Goal: Task Accomplishment & Management: Manage account settings

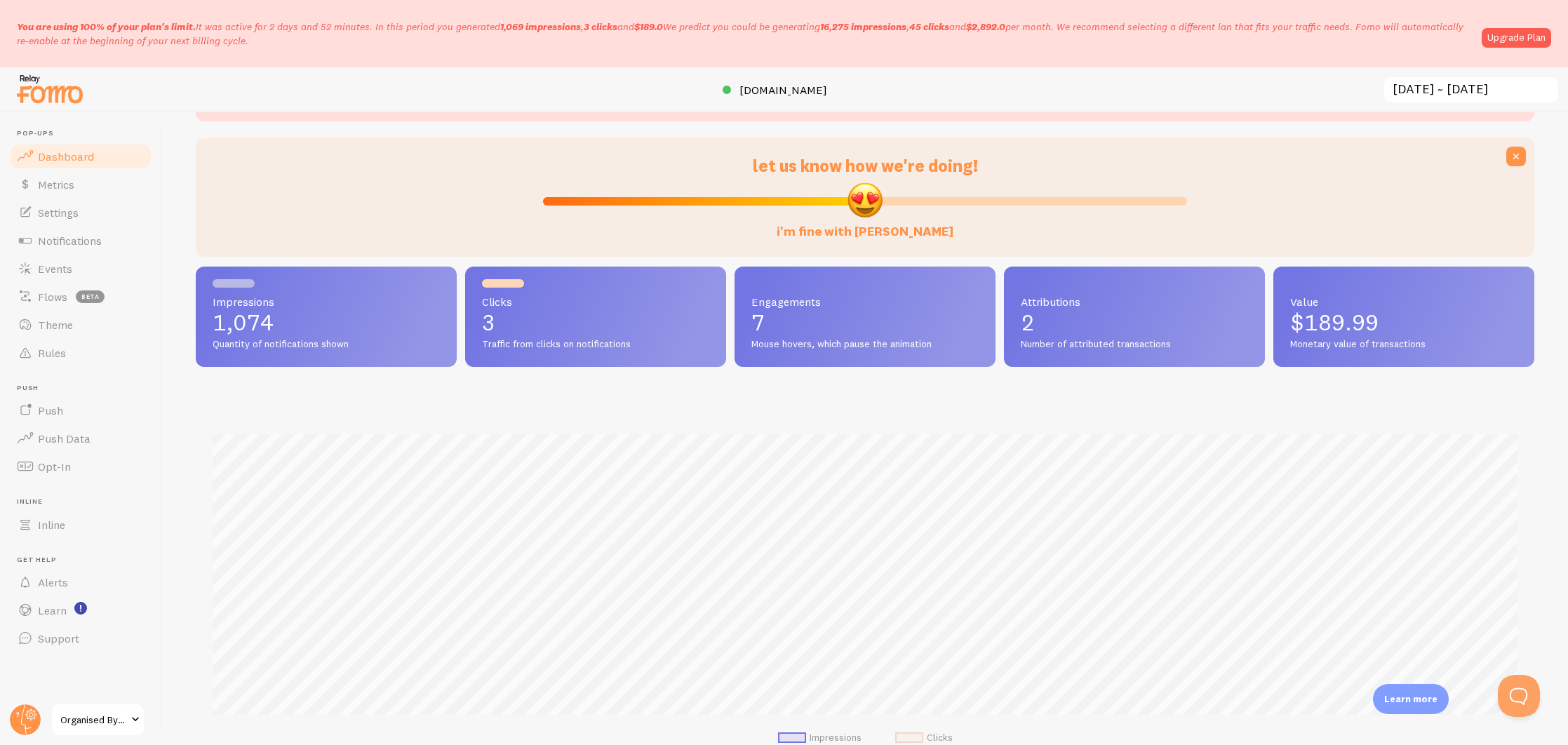
scroll to position [44, 0]
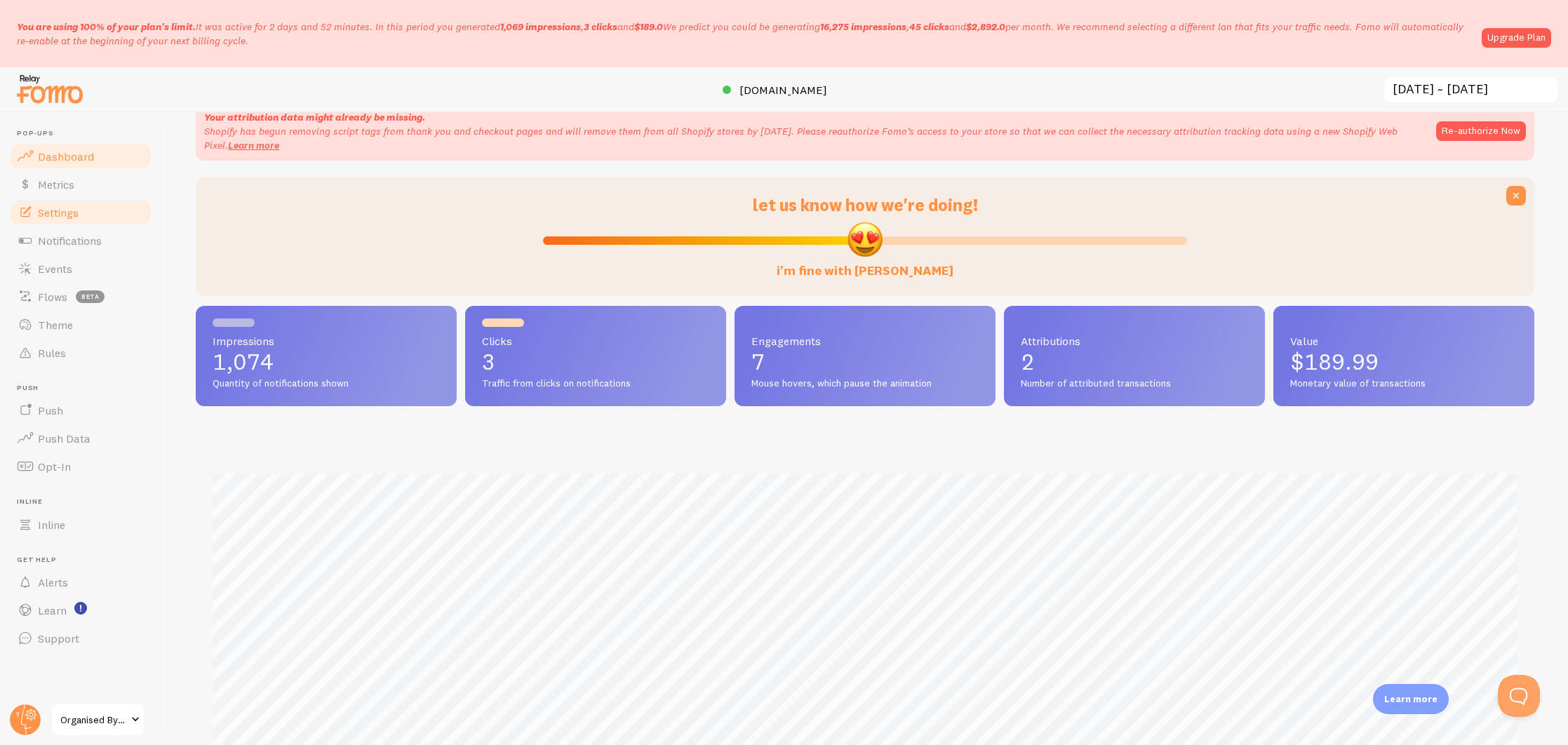
click at [89, 221] on link "Settings" at bounding box center [81, 212] width 144 height 28
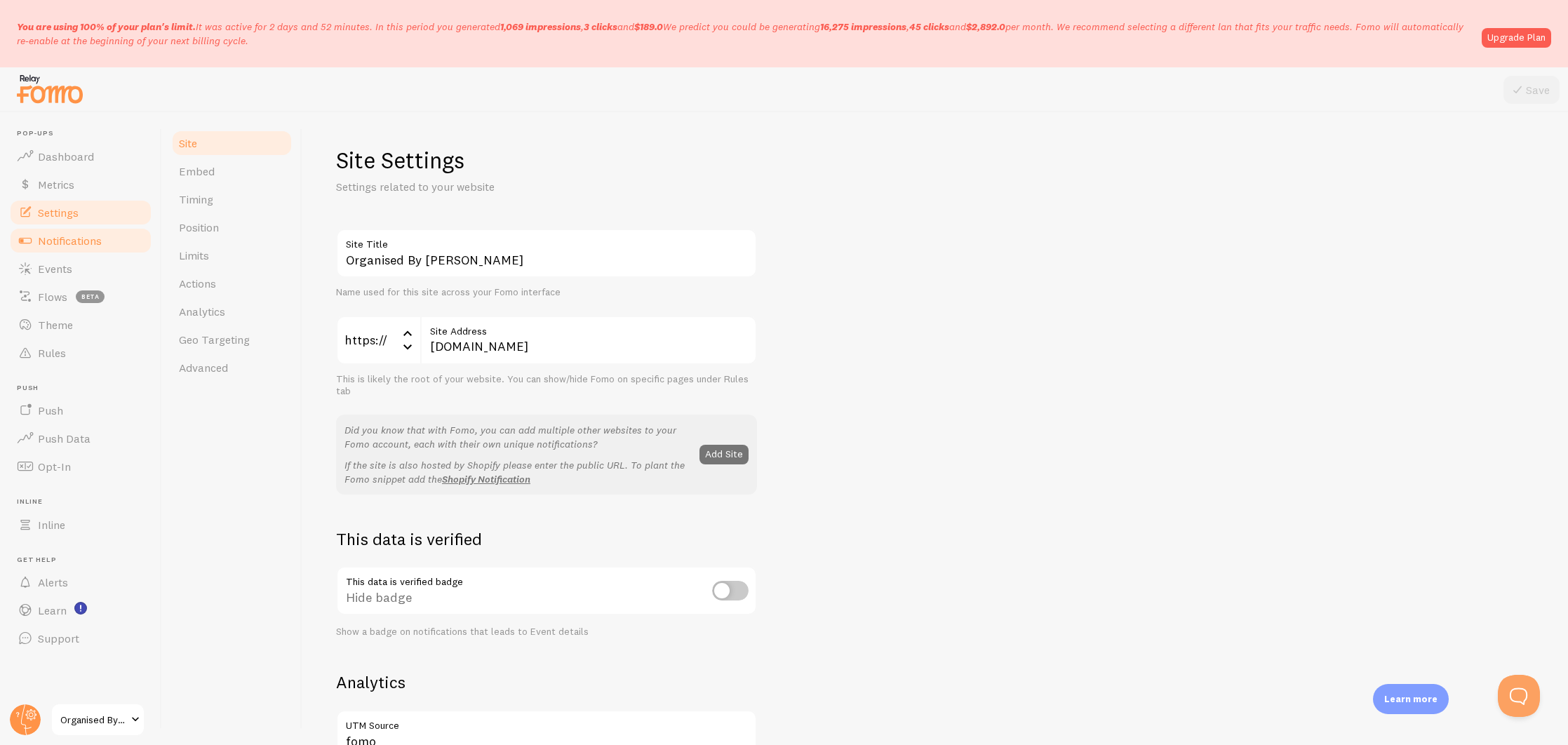
click at [89, 240] on span "Notifications" at bounding box center [69, 240] width 64 height 14
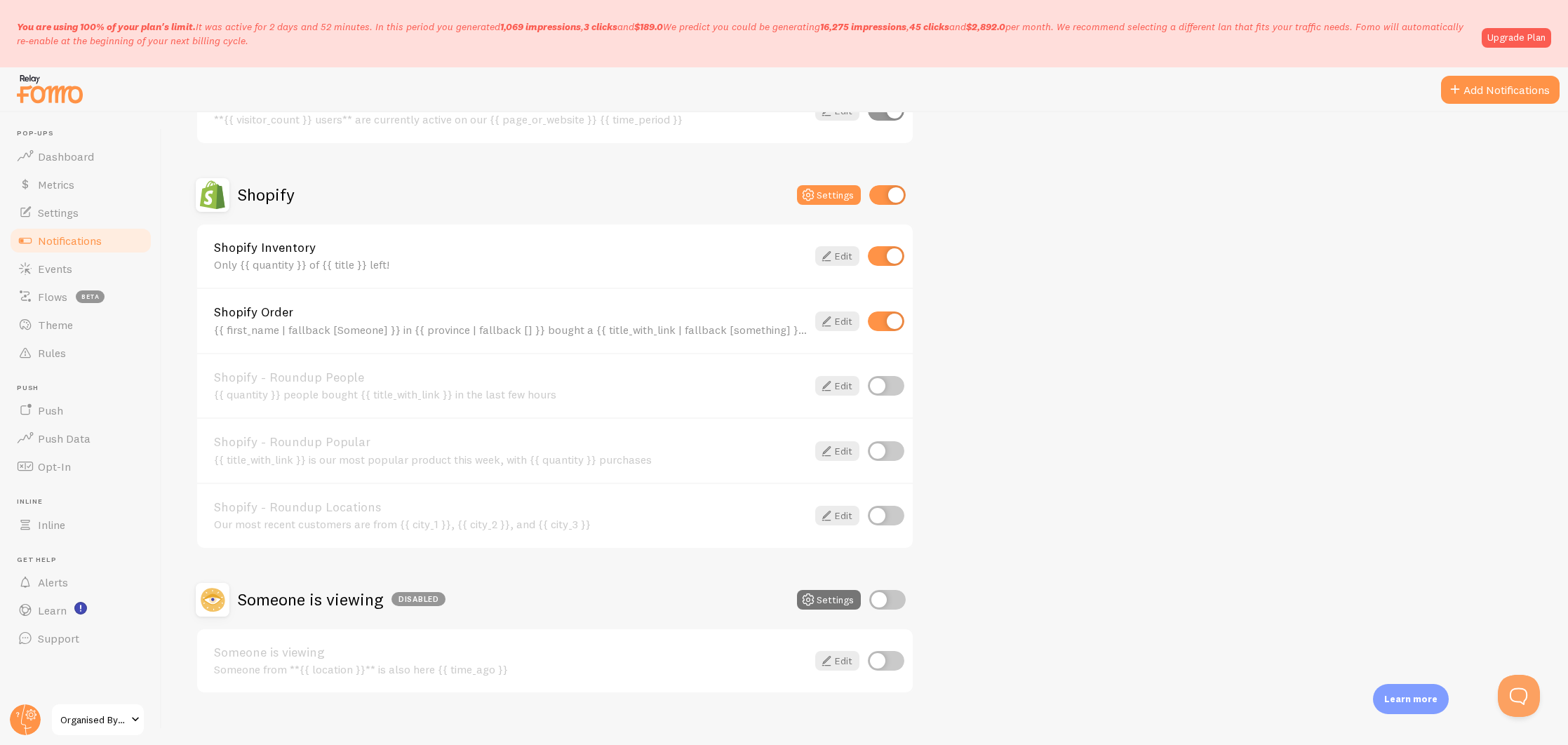
scroll to position [441, 0]
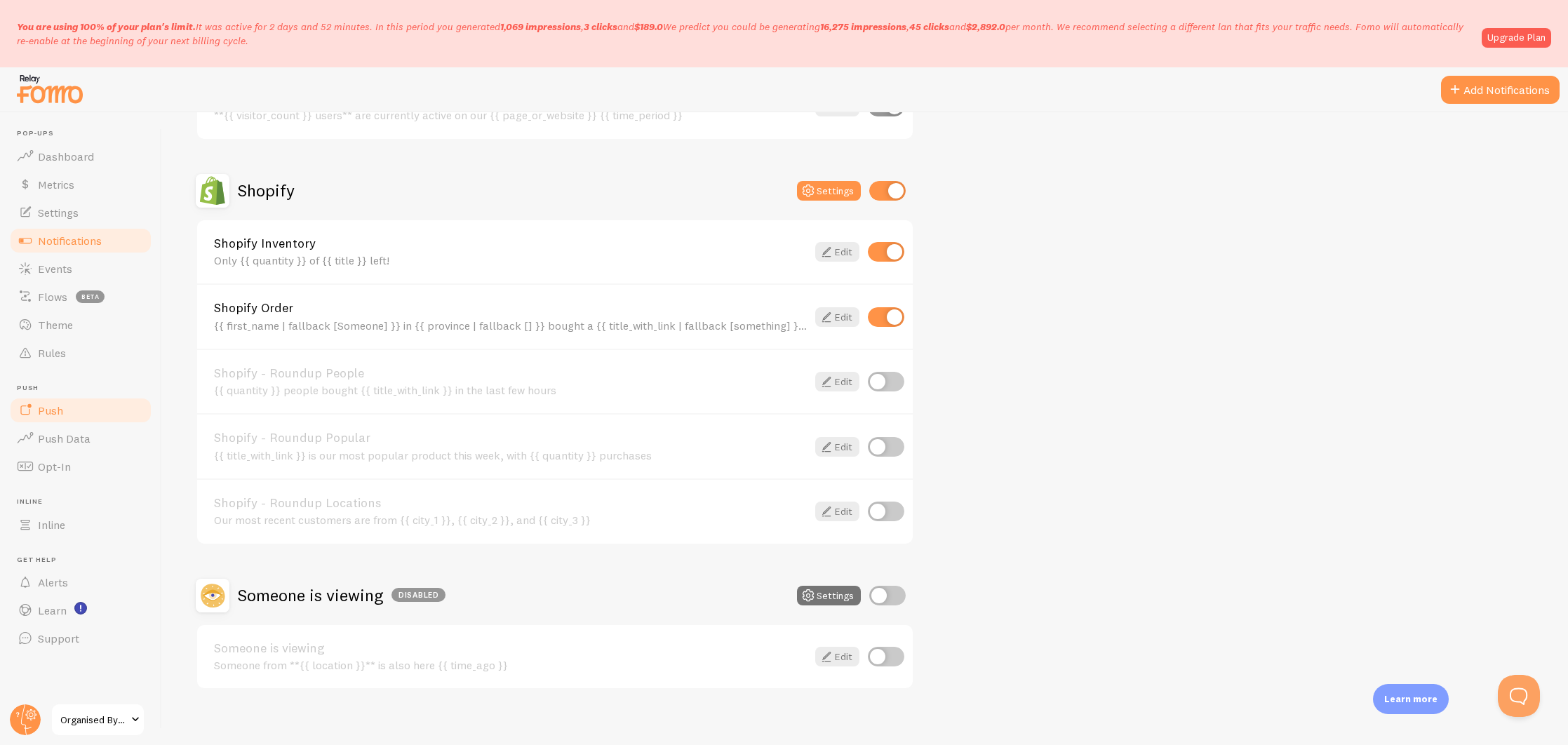
click at [64, 415] on link "Push" at bounding box center [81, 410] width 144 height 28
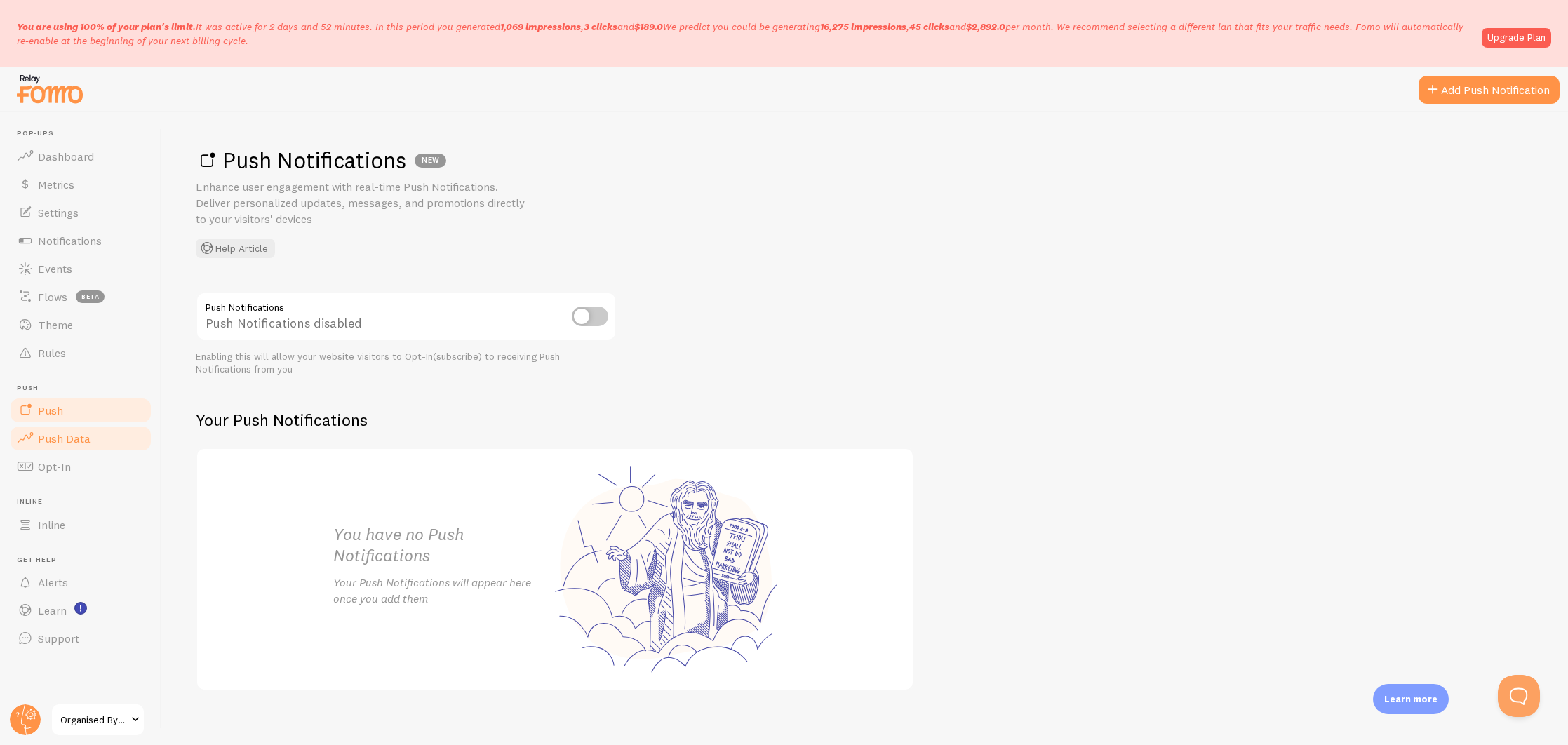
click at [80, 445] on span "Push Data" at bounding box center [63, 439] width 52 height 14
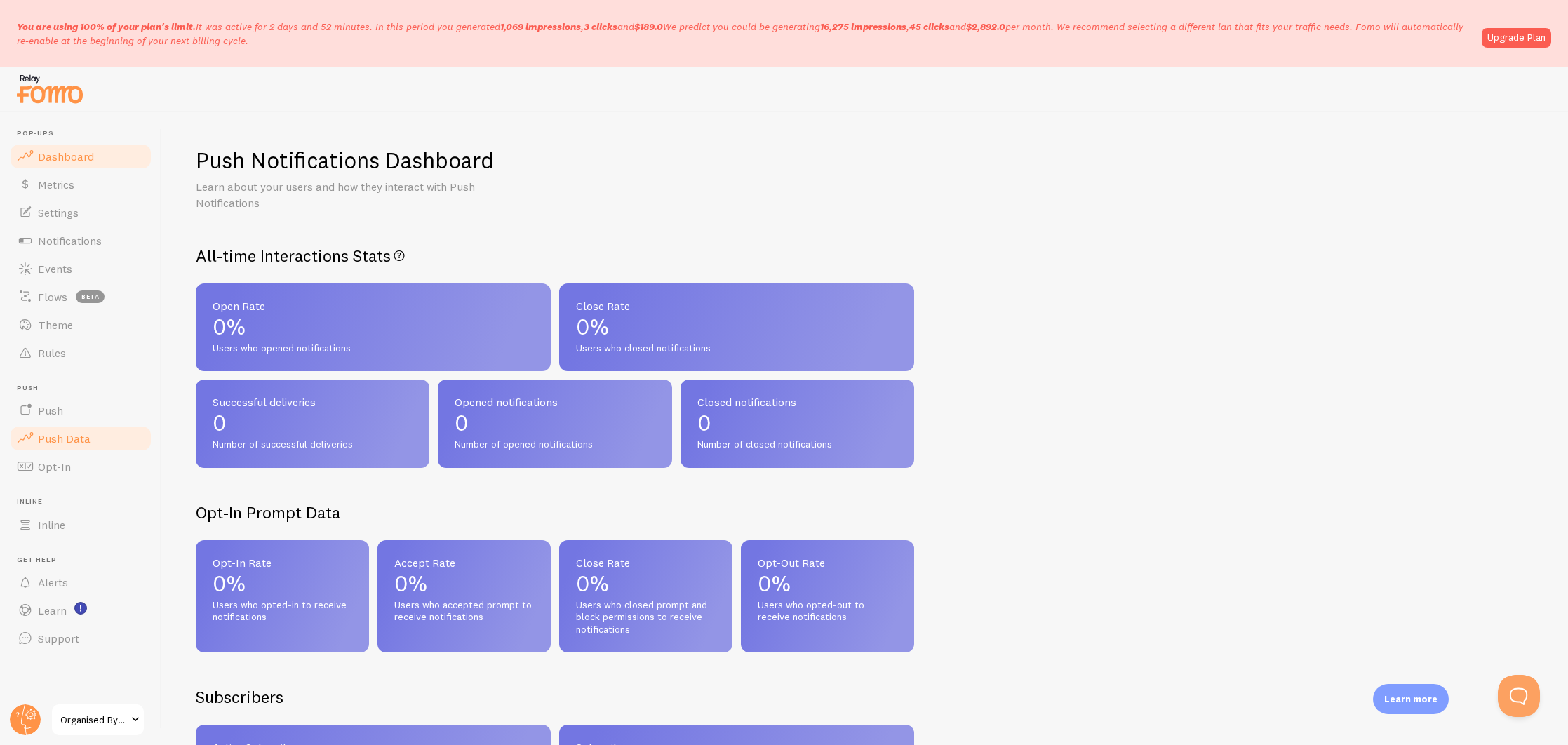
click at [108, 154] on link "Dashboard" at bounding box center [81, 156] width 144 height 28
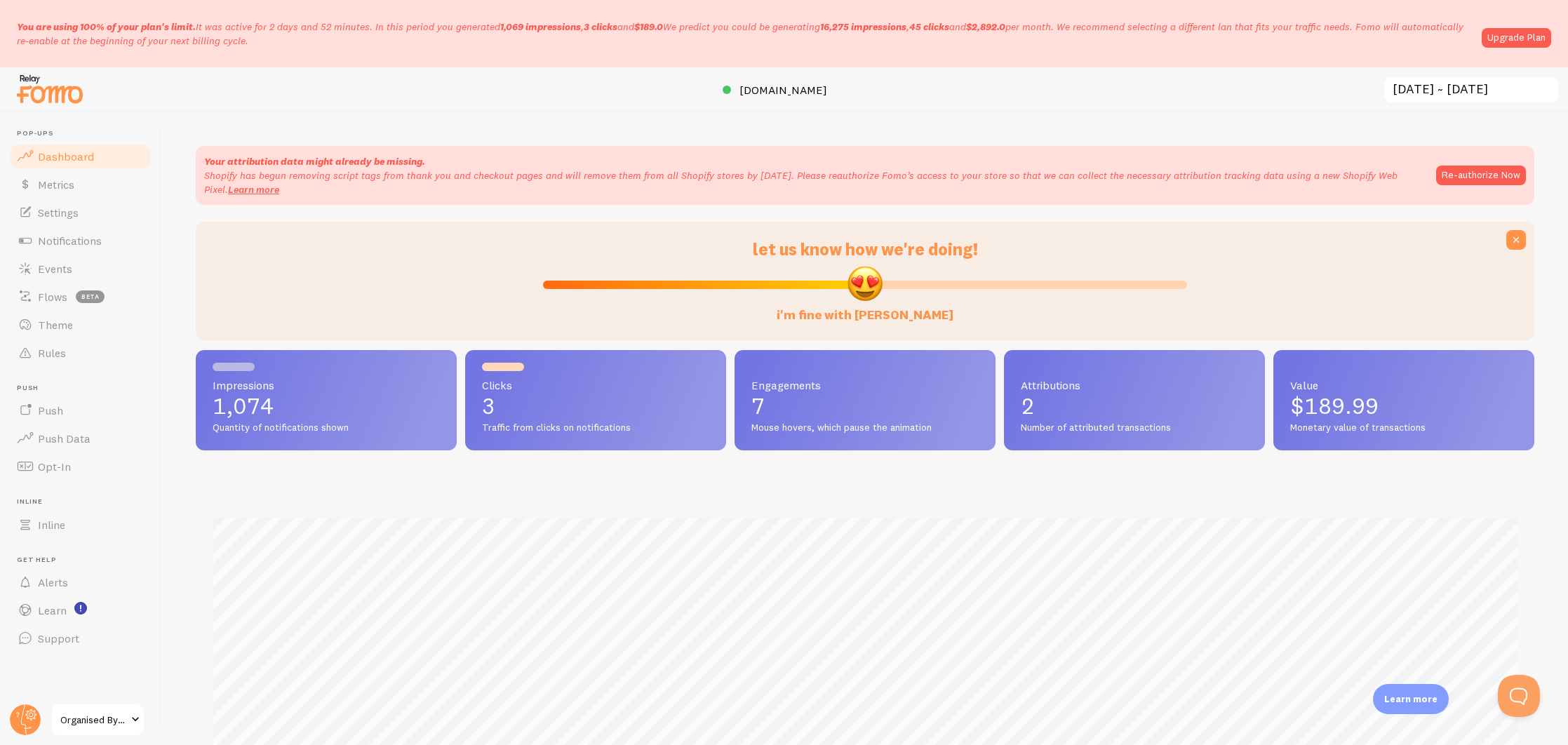
scroll to position [369, 1339]
click at [66, 181] on span "Metrics" at bounding box center [55, 185] width 37 height 14
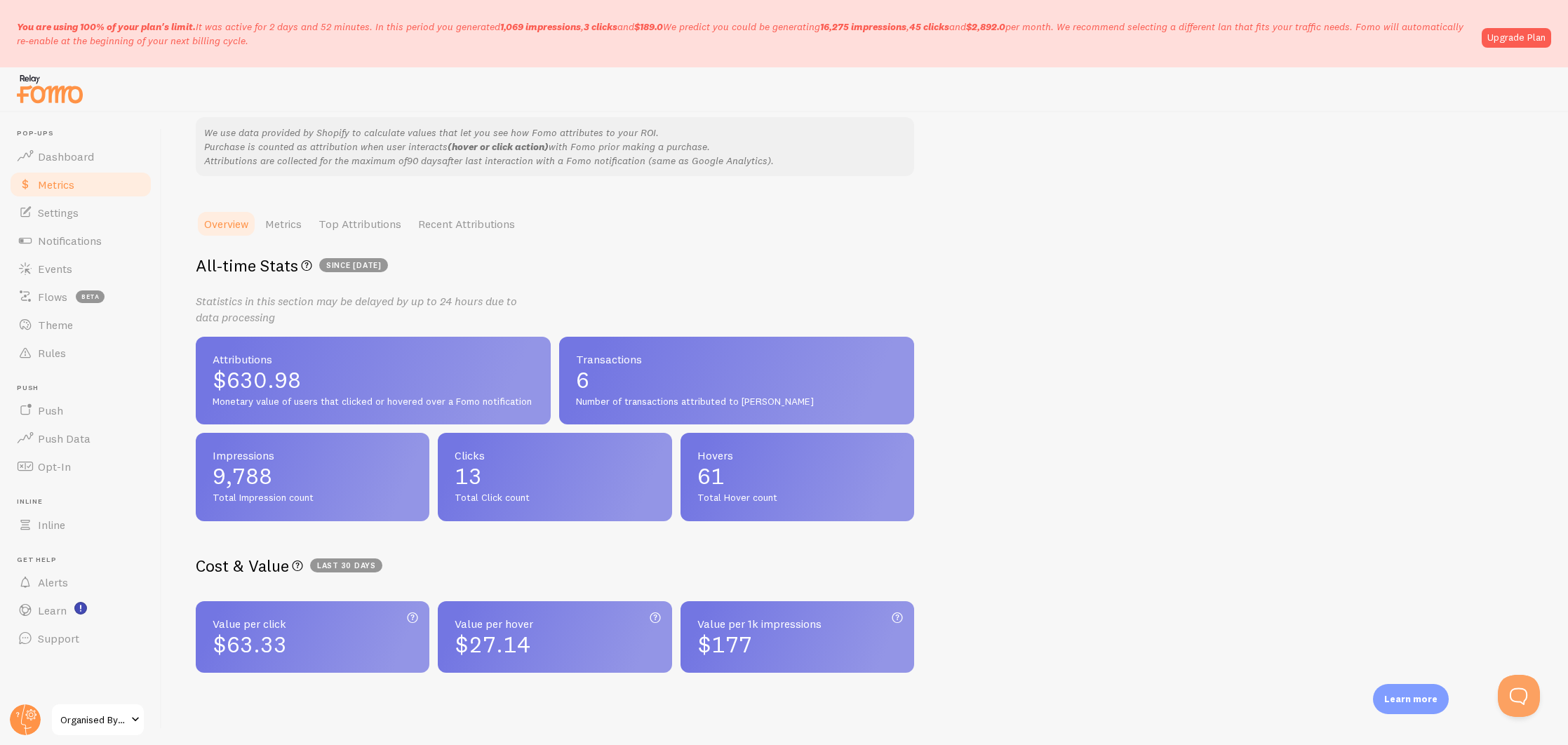
scroll to position [247, 0]
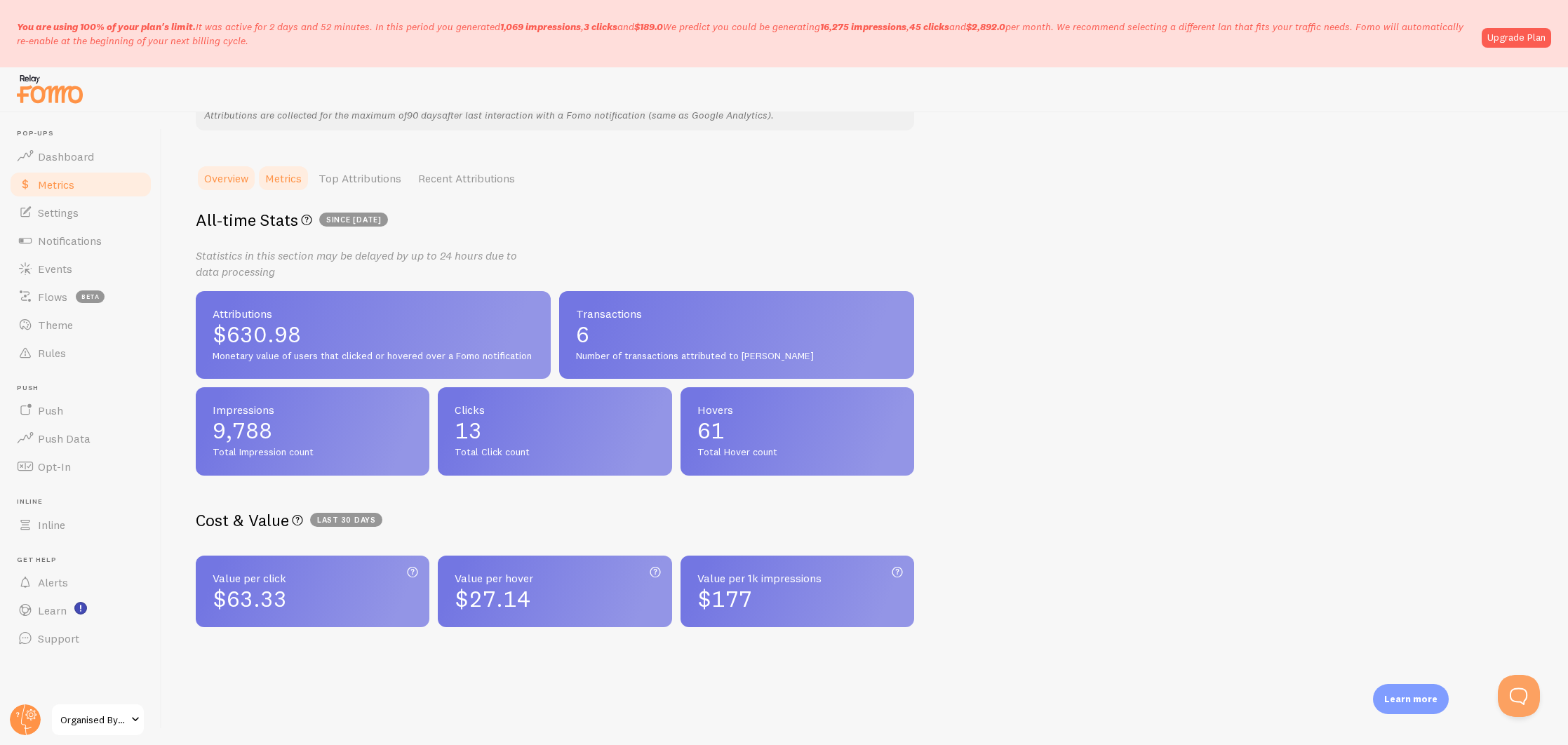
click at [299, 178] on link "Metrics" at bounding box center [284, 178] width 53 height 28
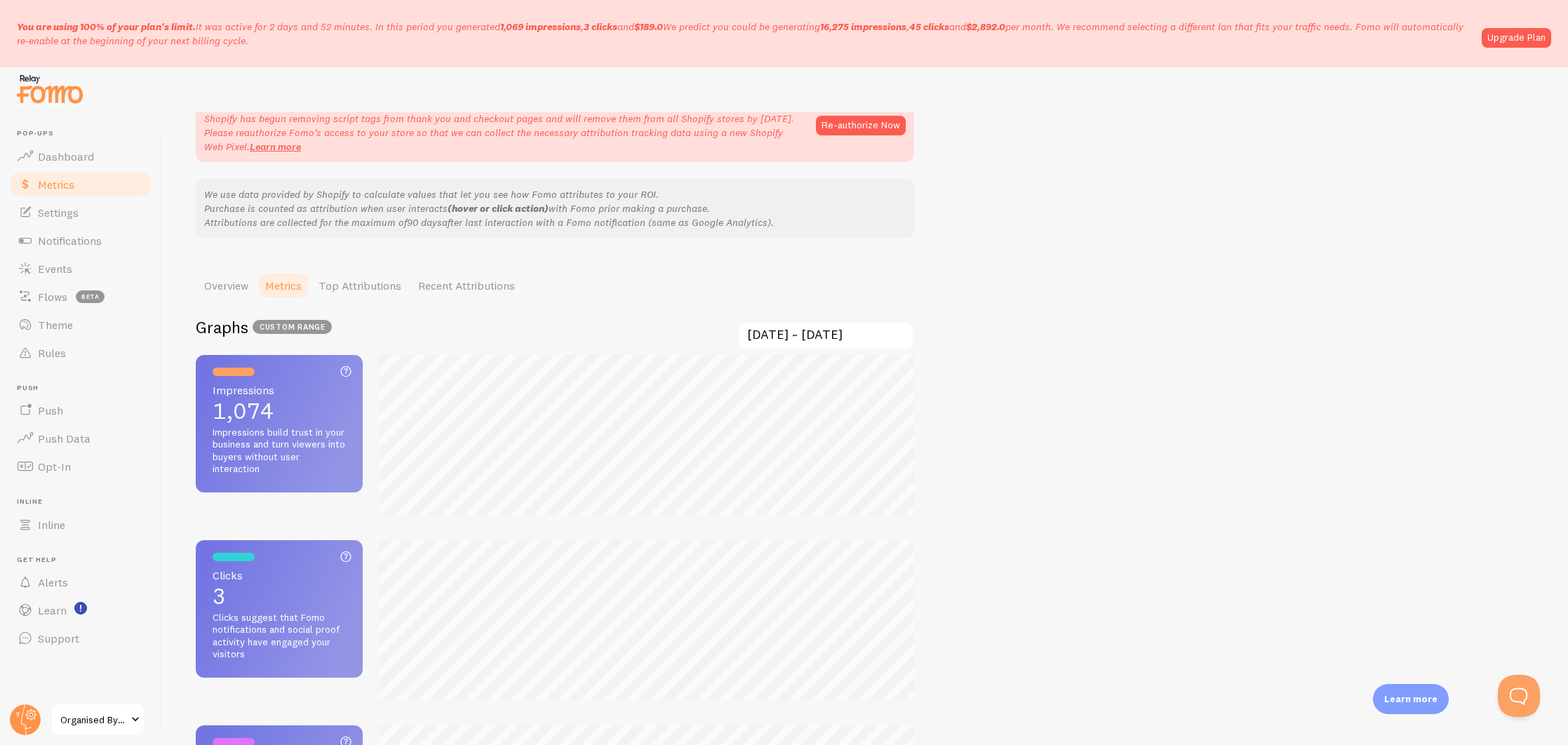
scroll to position [144, 0]
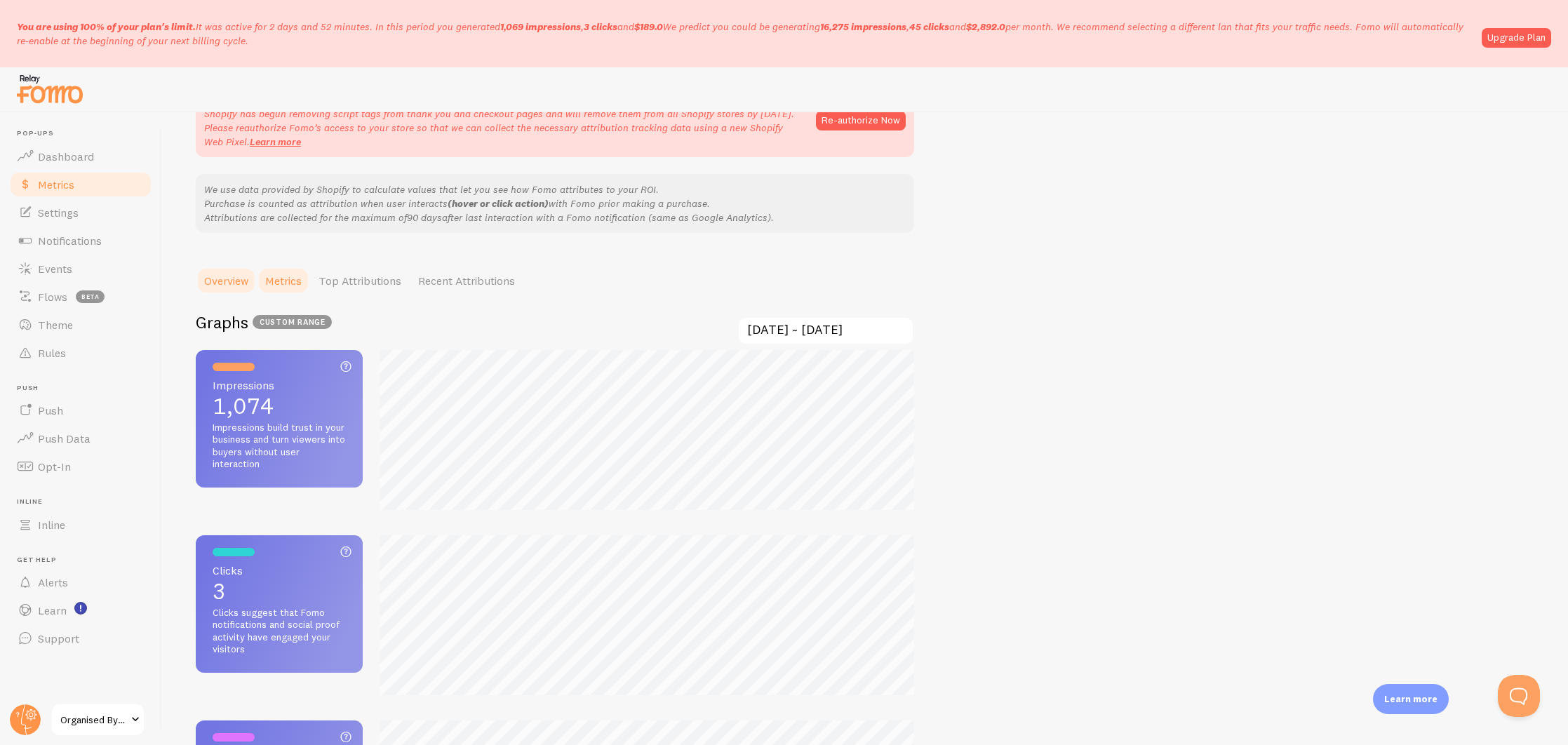
click at [211, 283] on link "Overview" at bounding box center [226, 281] width 61 height 28
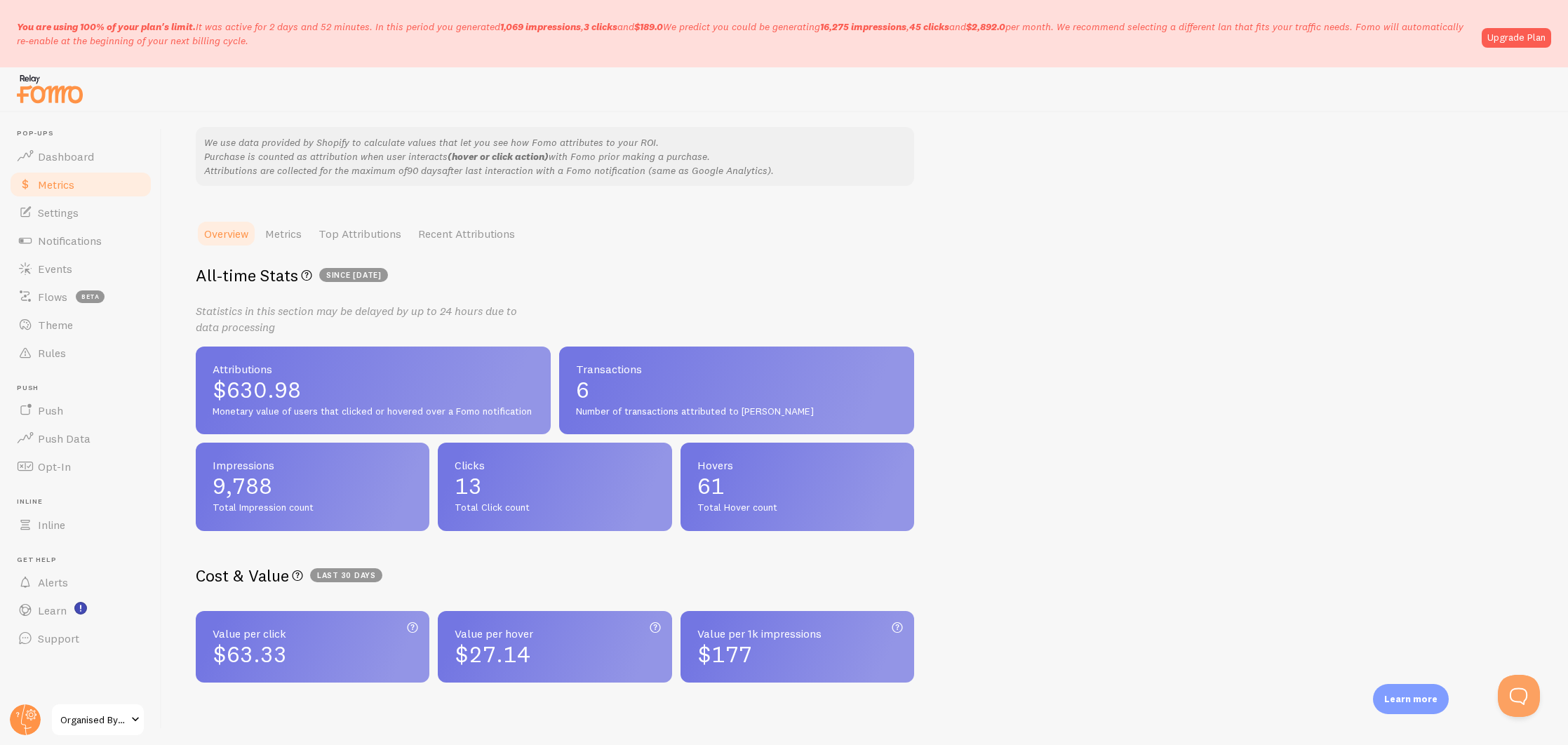
scroll to position [247, 0]
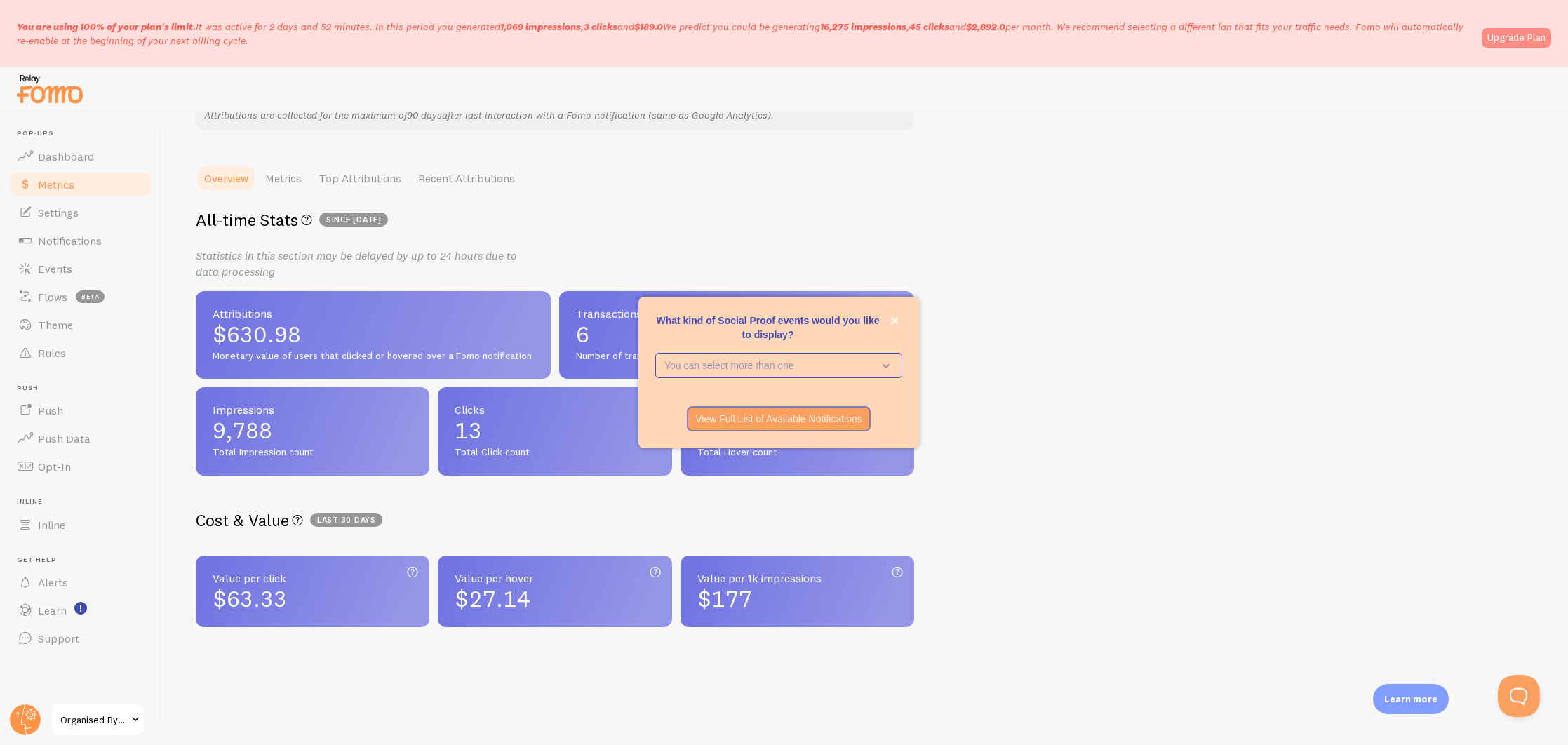
click at [1531, 39] on link "Upgrade Plan" at bounding box center [1517, 38] width 69 height 20
click at [362, 330] on span "$630.98" at bounding box center [372, 334] width 321 height 23
click at [897, 313] on button "close," at bounding box center [894, 320] width 15 height 15
